Goal: Contribute content: Add original content to the website for others to see

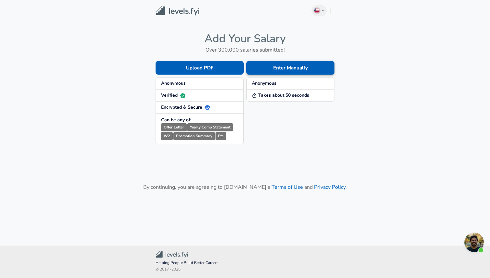
click at [282, 66] on button "Enter Manually" at bounding box center [290, 68] width 88 height 14
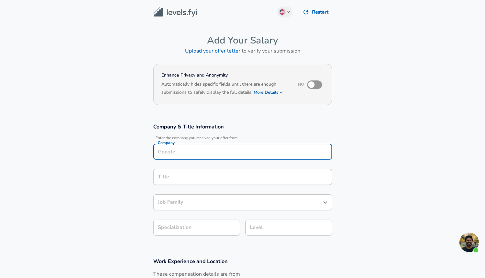
scroll to position [6, 0]
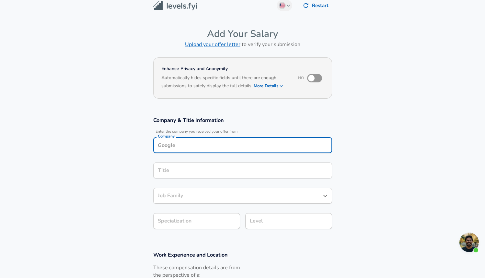
click at [204, 146] on input "Company" at bounding box center [242, 145] width 173 height 10
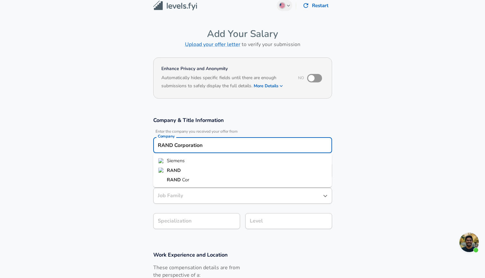
type input "RAND Corporation"
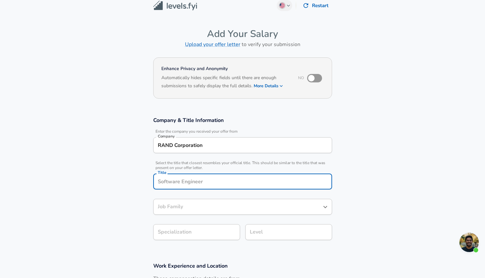
scroll to position [19, 0]
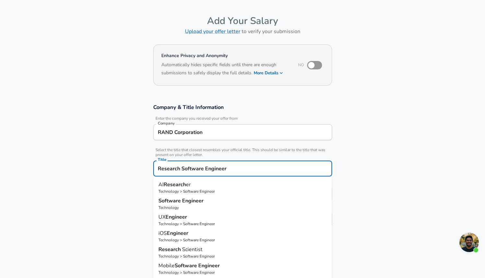
type input "Research Software Engineer"
click at [122, 138] on section "Company & Title Information Enter the company you received your offer from Comp…" at bounding box center [242, 169] width 485 height 146
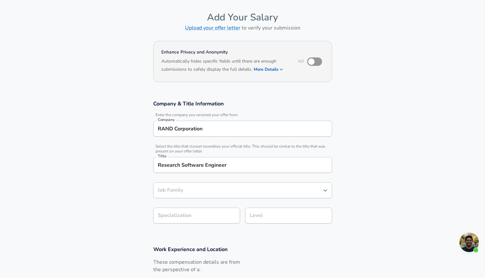
click at [166, 188] on input "Job Family" at bounding box center [237, 190] width 163 height 10
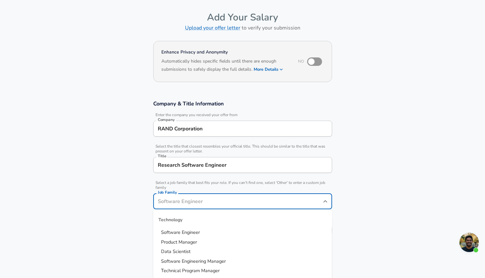
scroll to position [36, 0]
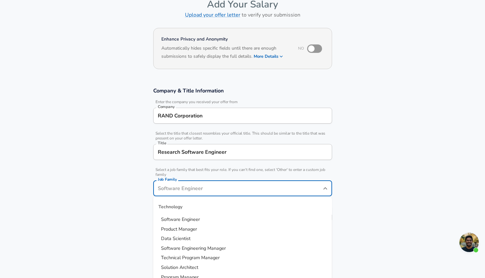
click at [172, 217] on span "Software Engineer" at bounding box center [180, 219] width 39 height 6
type input "Software Engineer"
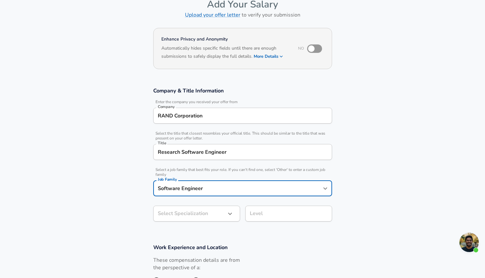
click at [173, 214] on body "English ([GEOGRAPHIC_DATA]) Change Restart Add Your Salary Upload your offer le…" at bounding box center [242, 103] width 485 height 278
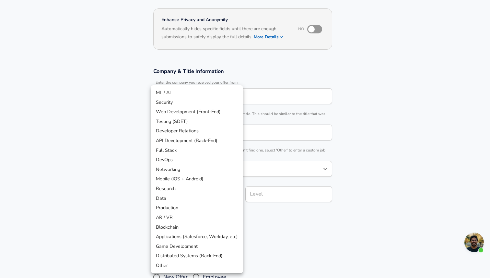
click at [191, 190] on li "Research" at bounding box center [197, 189] width 92 height 10
type input "Research"
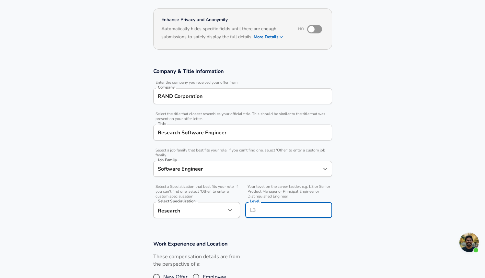
scroll to position [68, 0]
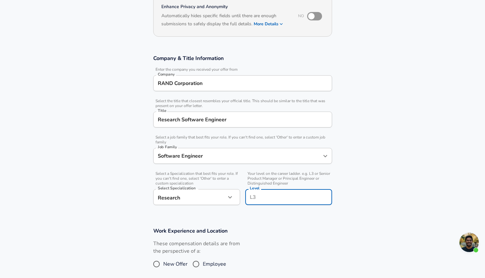
click at [257, 197] on input "Level" at bounding box center [288, 197] width 81 height 10
click at [369, 193] on section "Company & Title Information Enter the company you received your offer from Comp…" at bounding box center [242, 133] width 485 height 172
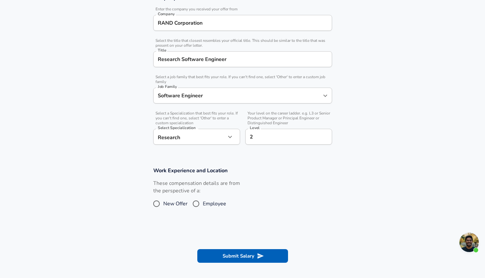
scroll to position [138, 0]
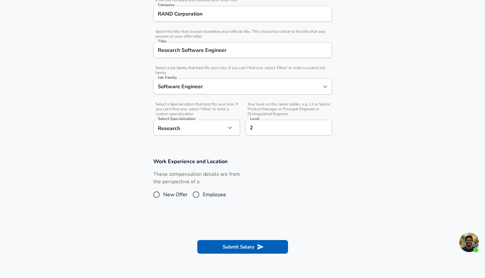
click at [264, 132] on input "2" at bounding box center [288, 128] width 81 height 10
type input "L2"
click at [195, 196] on input "Employee" at bounding box center [196, 194] width 14 height 10
radio input "true"
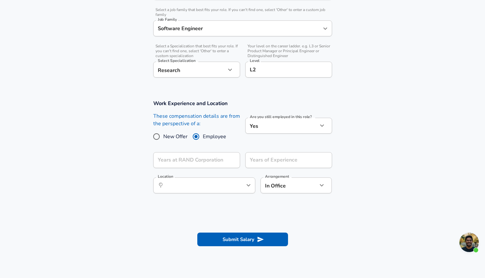
scroll to position [201, 0]
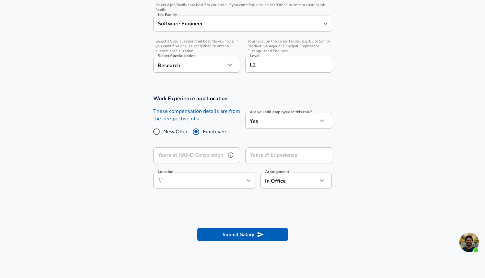
click at [219, 156] on input "Years at RAND Corporation" at bounding box center [189, 155] width 73 height 16
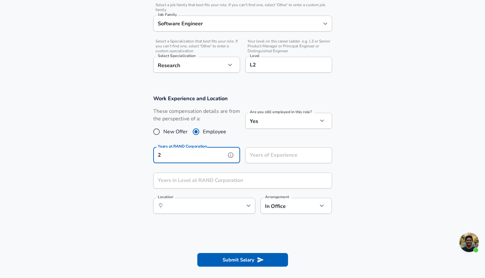
type input "2"
click at [269, 156] on input "Years of Experience" at bounding box center [281, 155] width 73 height 16
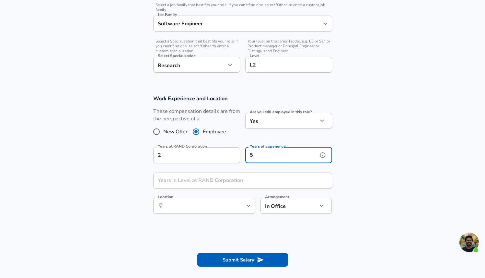
type input "5"
click at [216, 181] on input "Years in Level at RAND Corporation" at bounding box center [235, 180] width 165 height 16
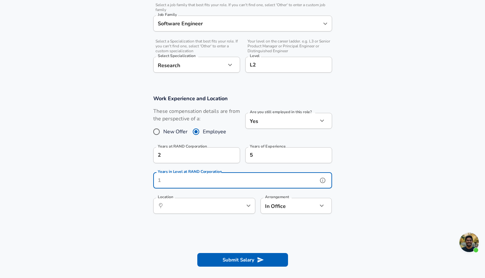
click at [214, 182] on input "Years in Level at RAND Corporation" at bounding box center [235, 180] width 165 height 16
type input "2"
click at [214, 206] on input "Location" at bounding box center [197, 206] width 66 height 10
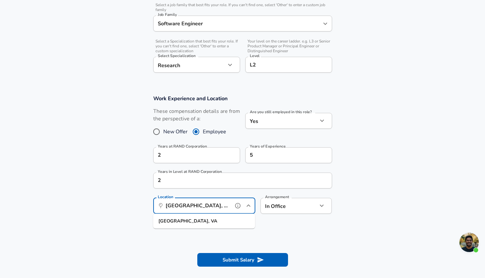
click at [193, 217] on li "[GEOGRAPHIC_DATA], [GEOGRAPHIC_DATA]" at bounding box center [204, 221] width 102 height 10
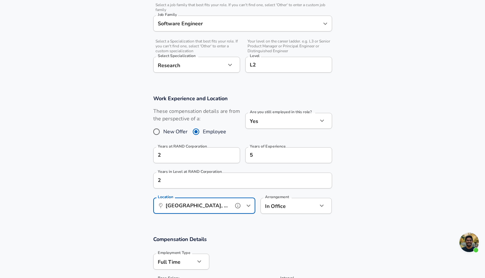
type input "[GEOGRAPHIC_DATA], [GEOGRAPHIC_DATA]"
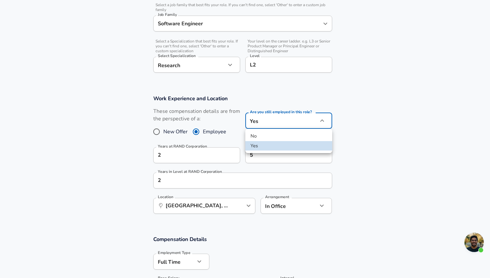
click at [268, 139] on li "No" at bounding box center [288, 136] width 87 height 10
type input "no"
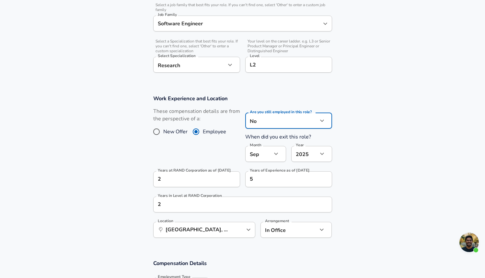
click at [318, 156] on button "button" at bounding box center [322, 153] width 11 height 11
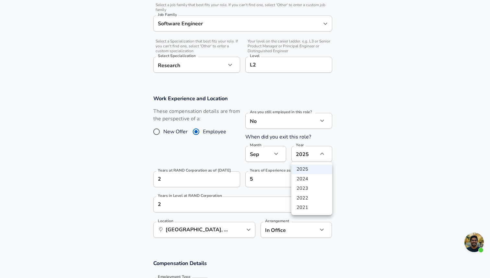
click at [349, 166] on div at bounding box center [245, 139] width 490 height 278
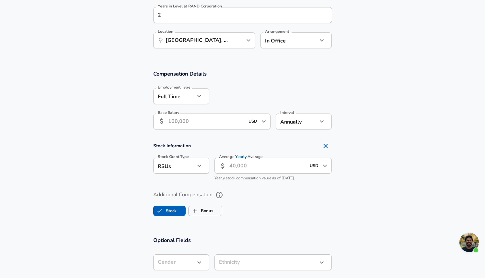
scroll to position [392, 0]
